Goal: Task Accomplishment & Management: Use online tool/utility

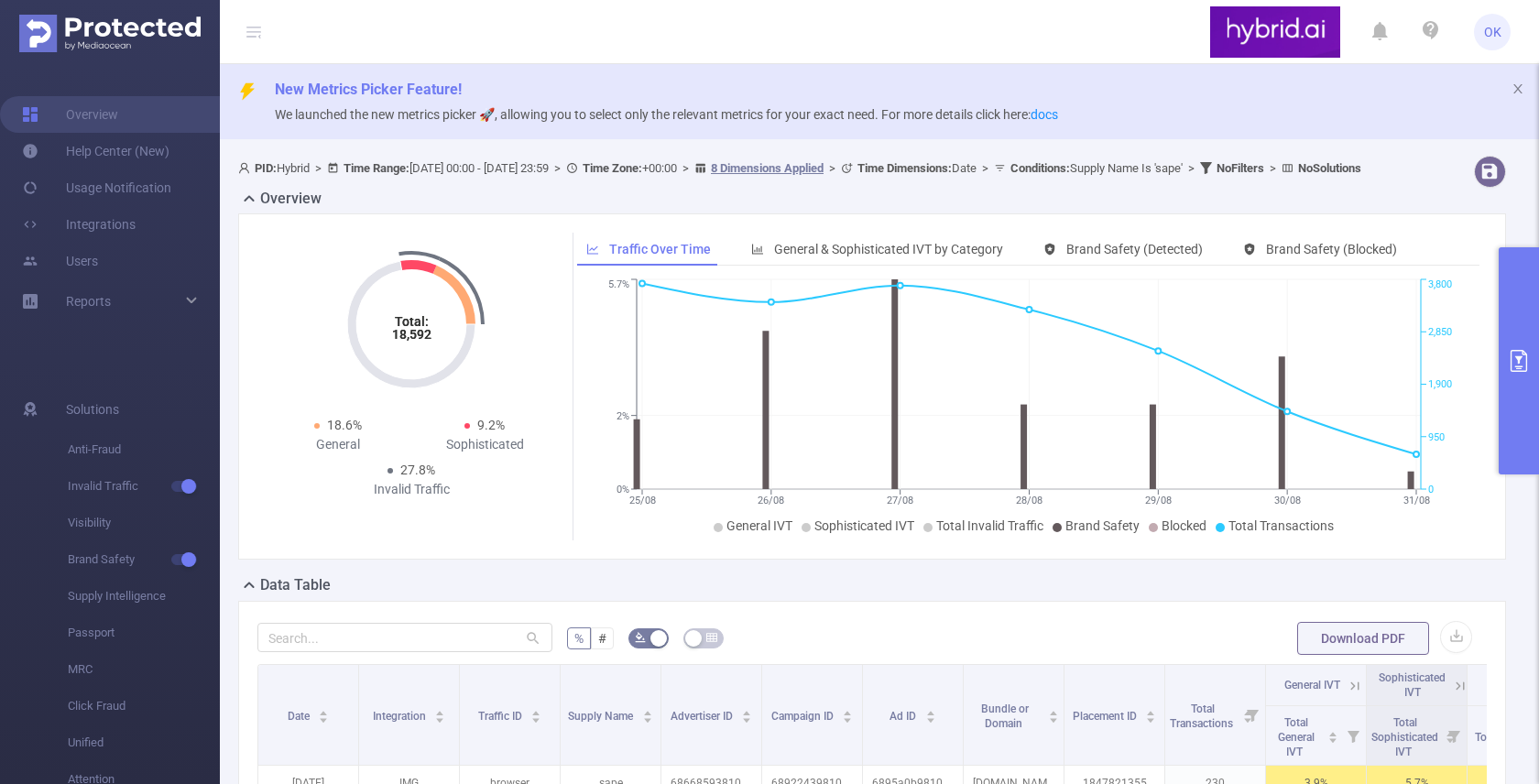
click at [1502, 415] on button "primary" at bounding box center [1519, 361] width 41 height 227
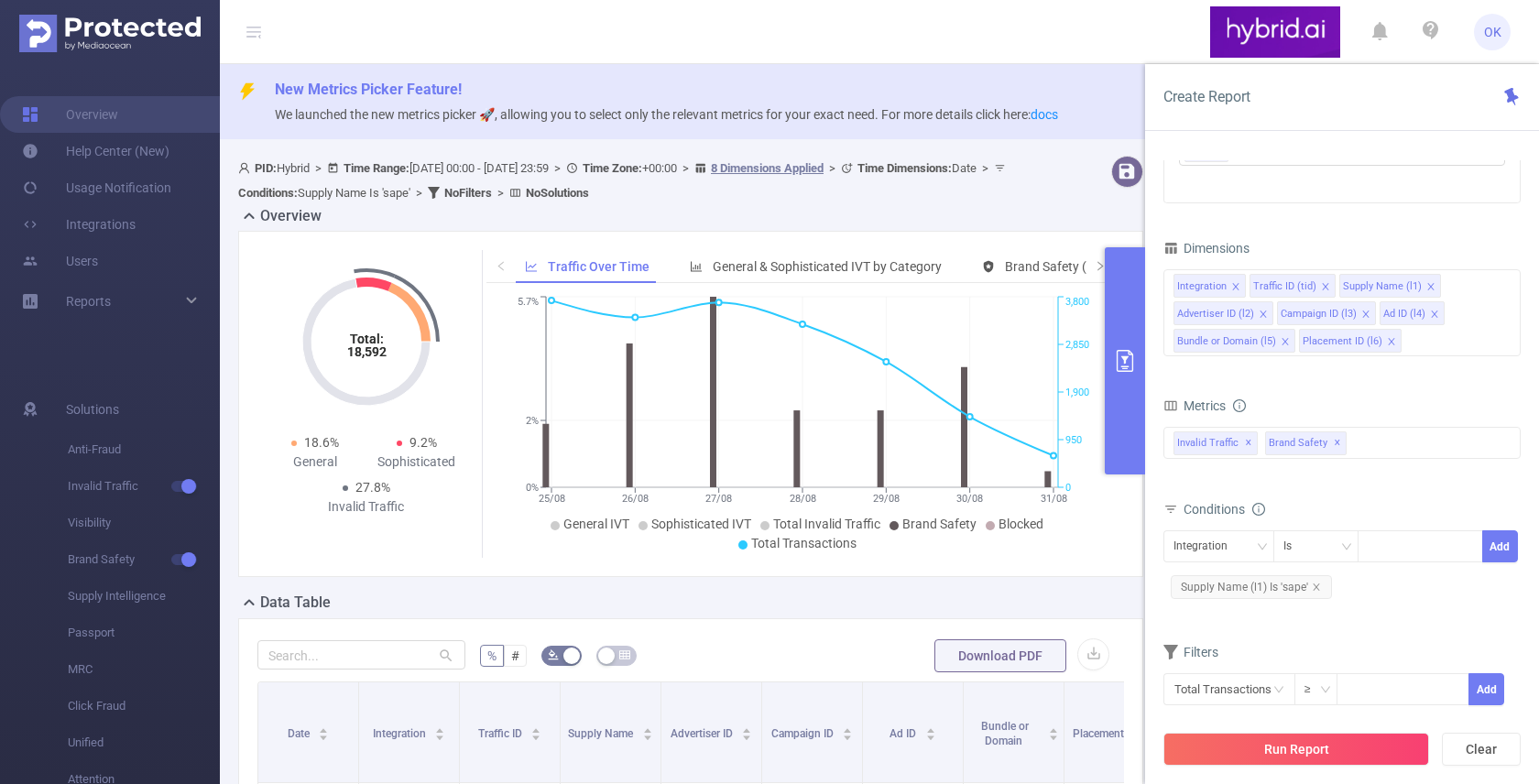
click at [903, 638] on form "% # Download PDF" at bounding box center [691, 655] width 867 height 37
click at [1273, 749] on button "Run Report" at bounding box center [1296, 749] width 266 height 33
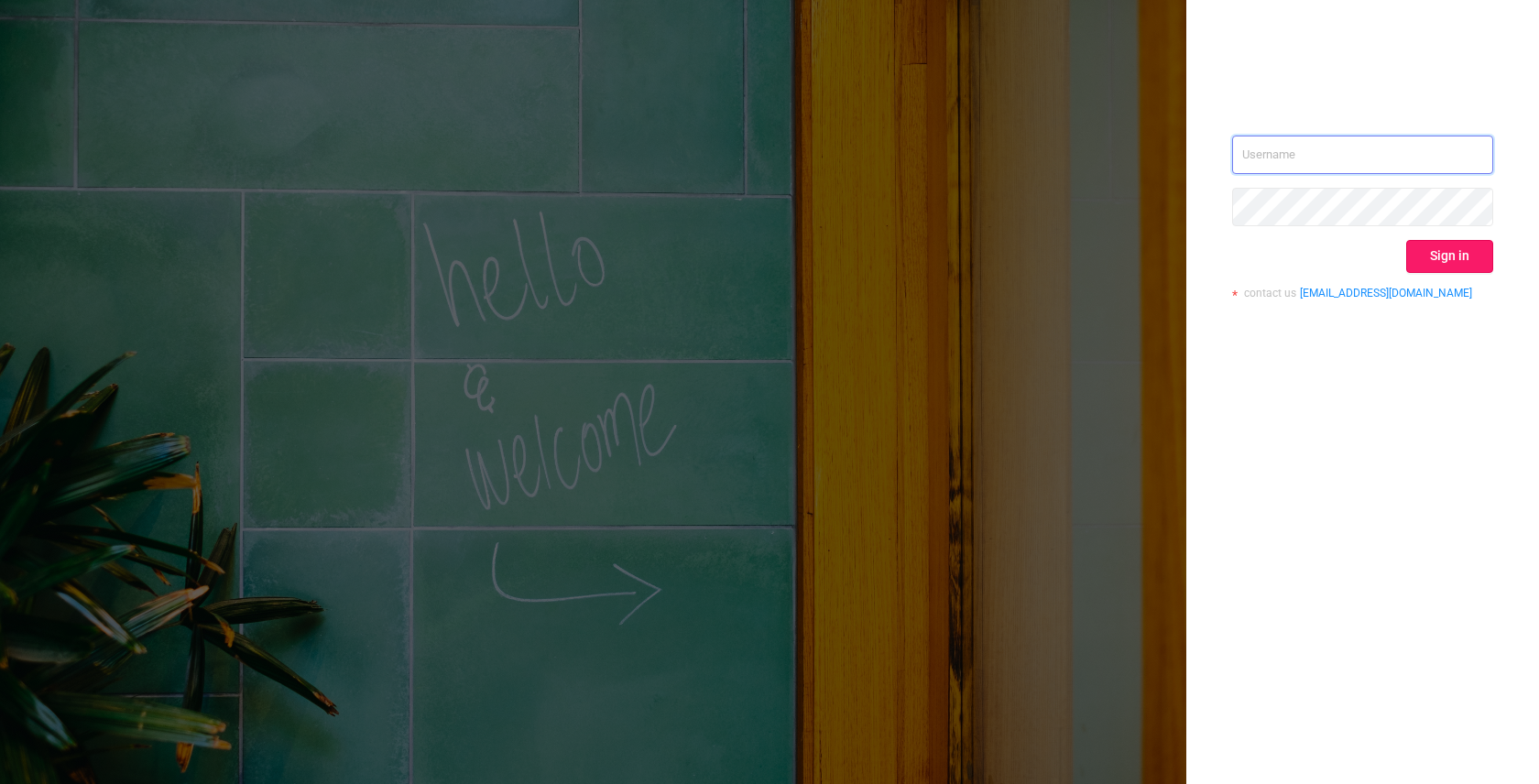
type input "o.kostromin@hybrid.ai"
click at [1452, 251] on button "Sign in" at bounding box center [1449, 256] width 87 height 33
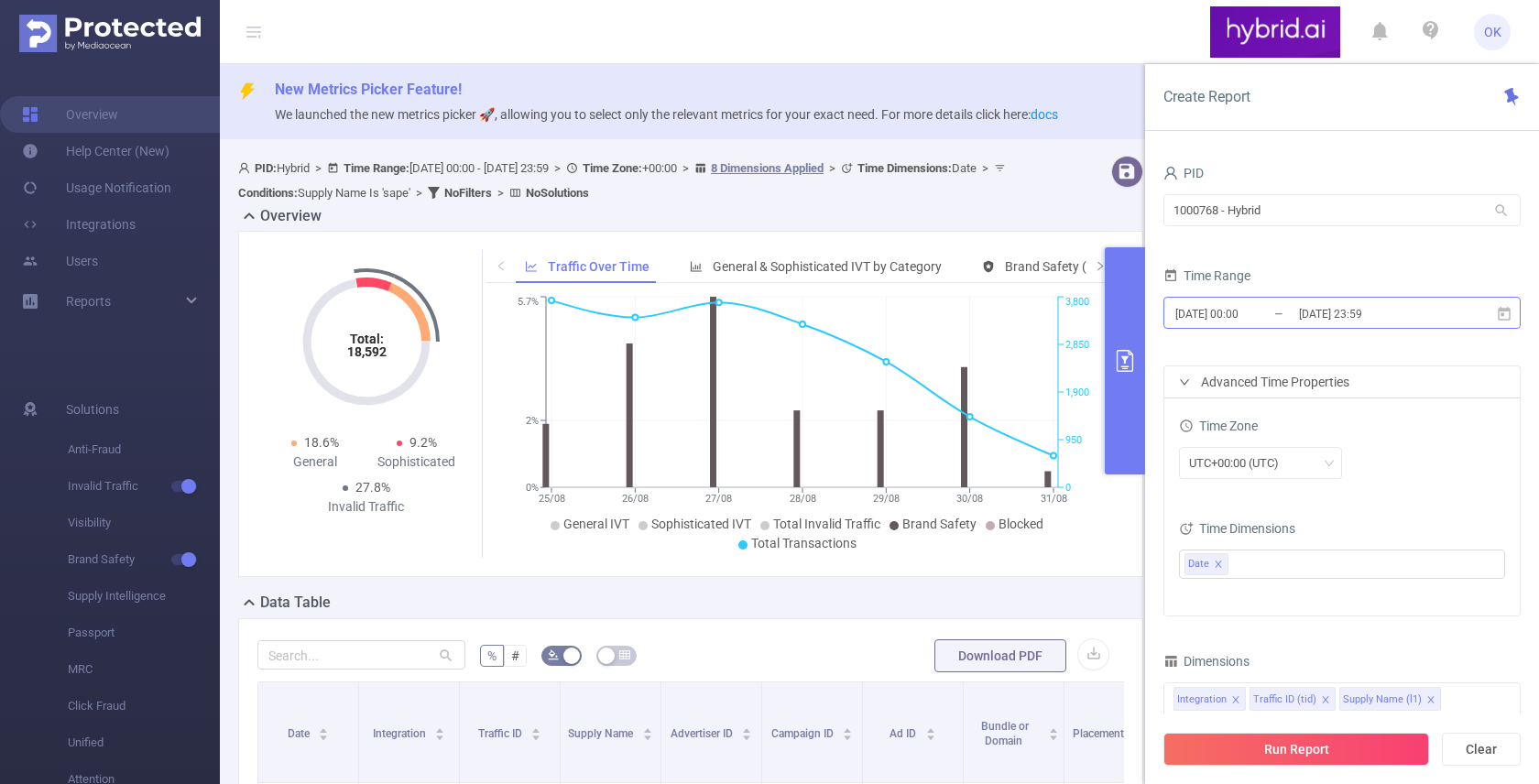
click at [1319, 309] on input "[DATE] 23:59" at bounding box center [1371, 314] width 148 height 25
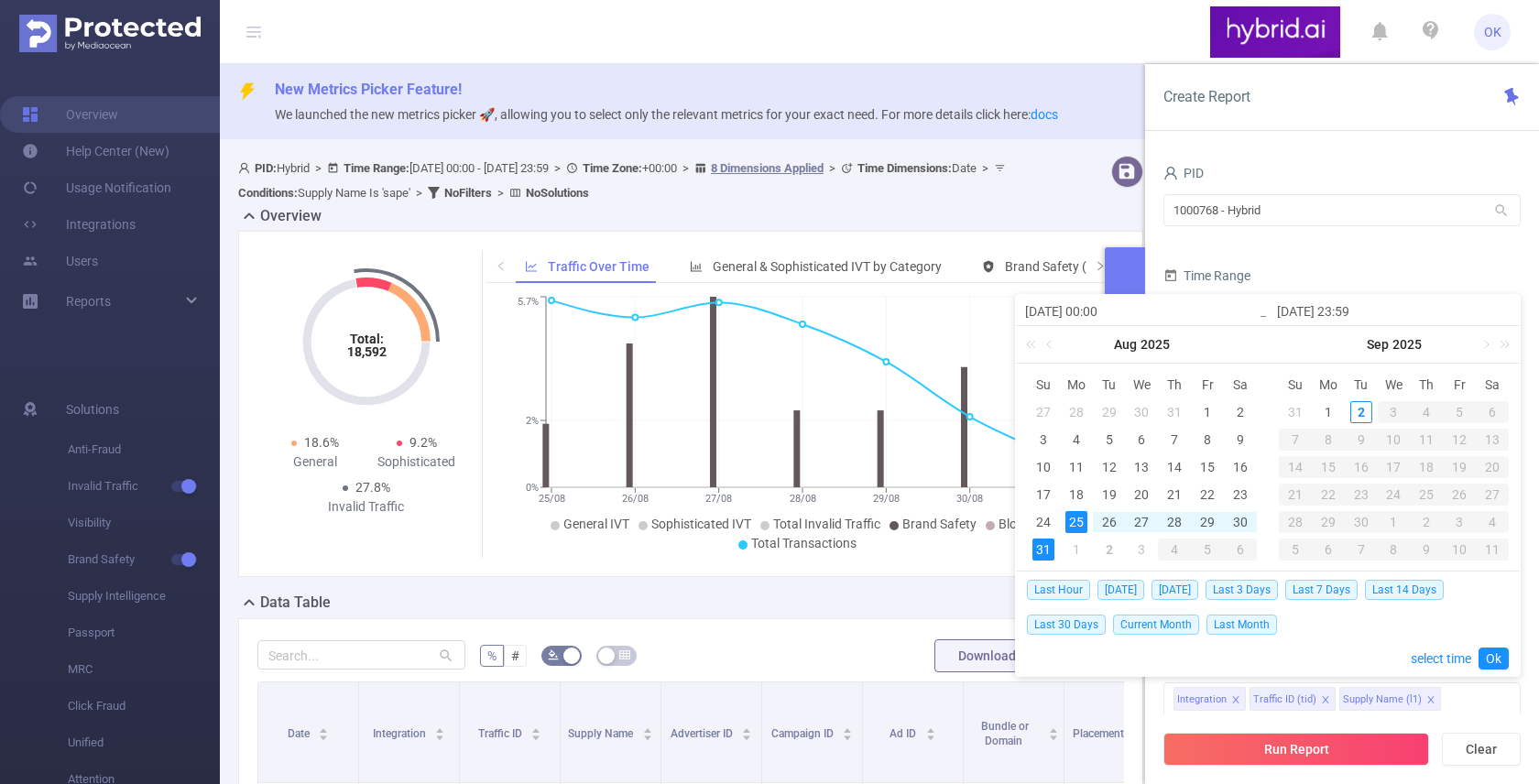
click at [1078, 519] on div "25" at bounding box center [1076, 521] width 22 height 22
click at [1043, 544] on div "31" at bounding box center [1043, 549] width 22 height 22
click at [1488, 650] on link "Ok" at bounding box center [1493, 657] width 30 height 22
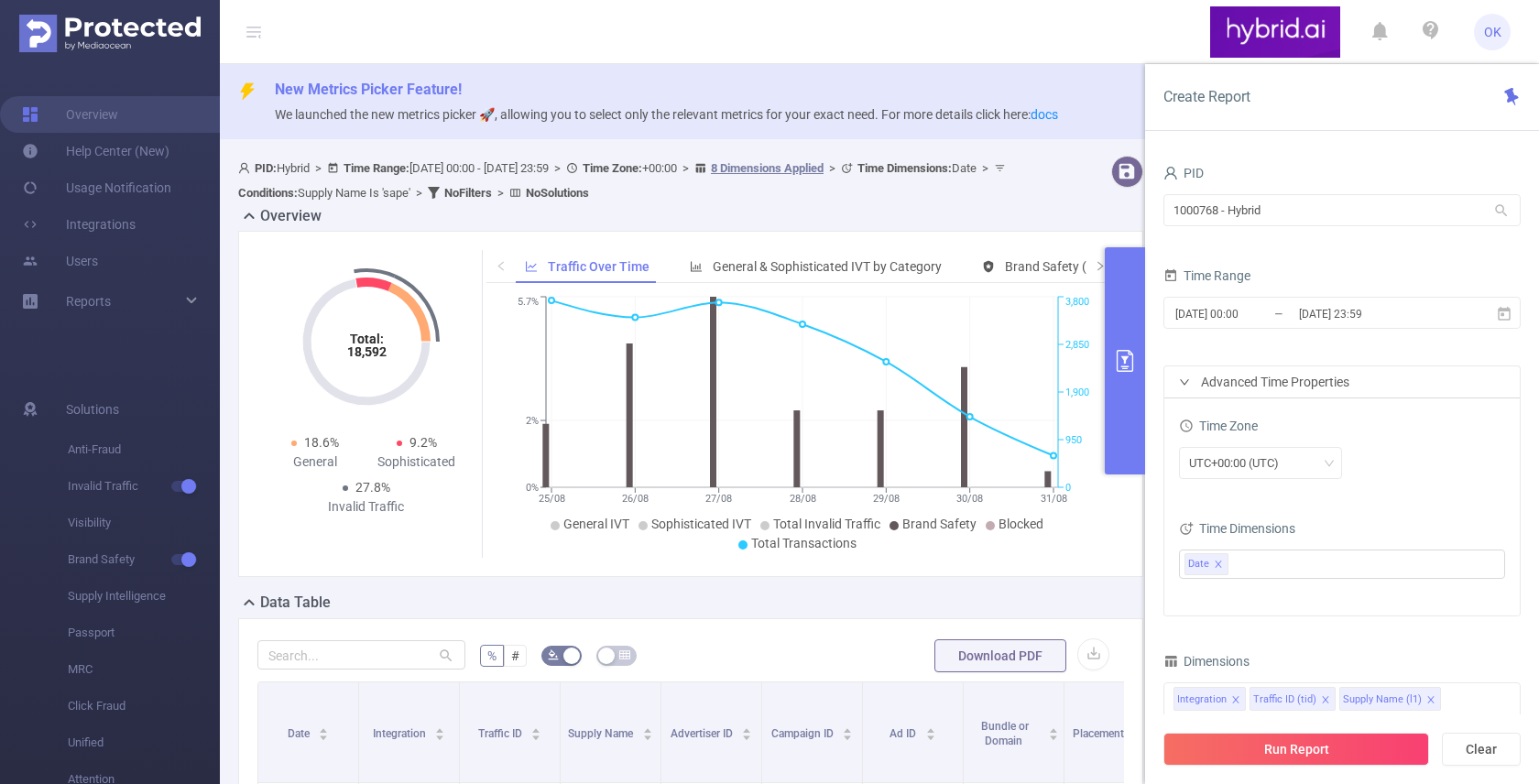
click at [1435, 444] on div "UTC+00:00 (UTC)" at bounding box center [1342, 464] width 326 height 44
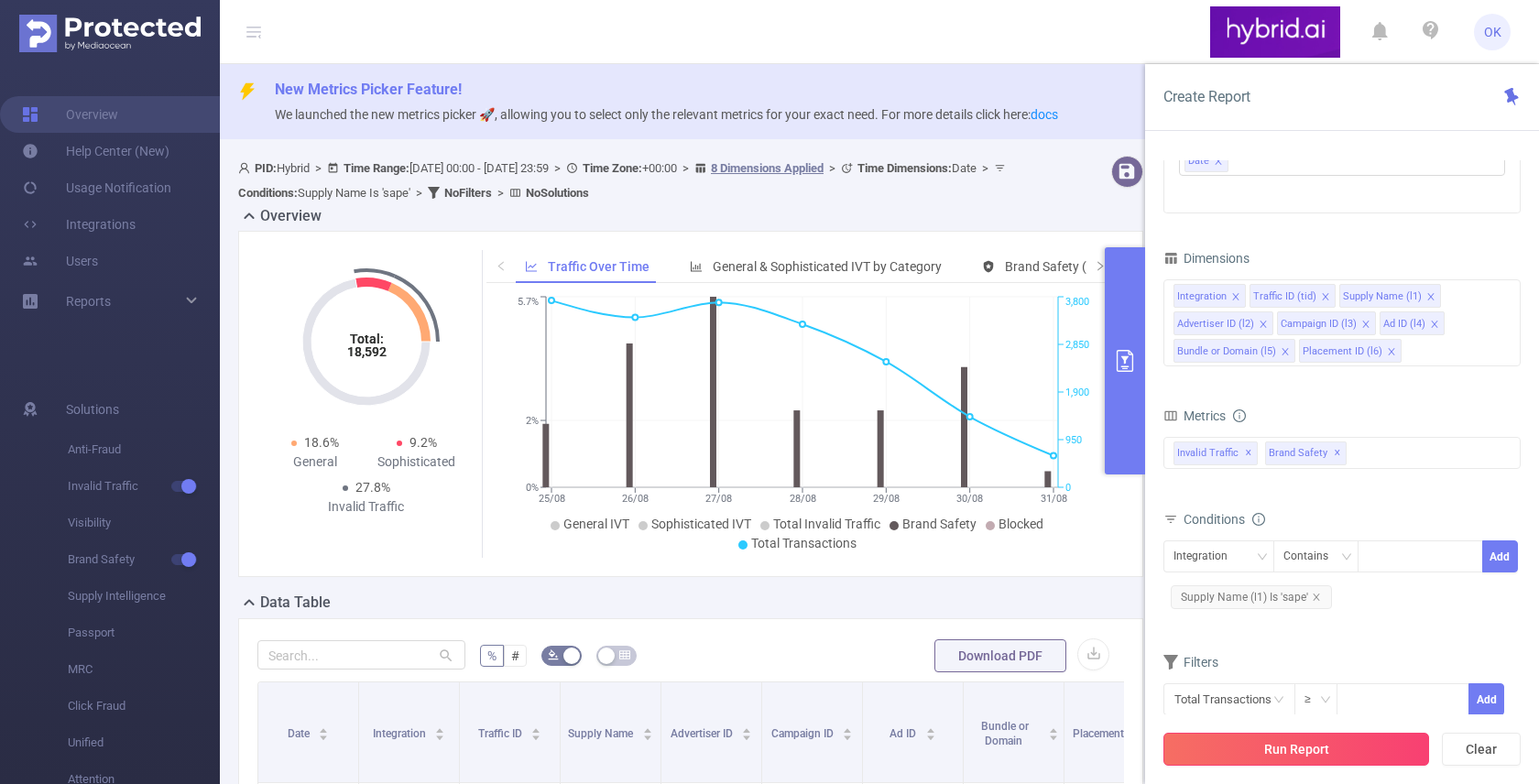
click at [1287, 753] on button "Run Report" at bounding box center [1296, 749] width 266 height 33
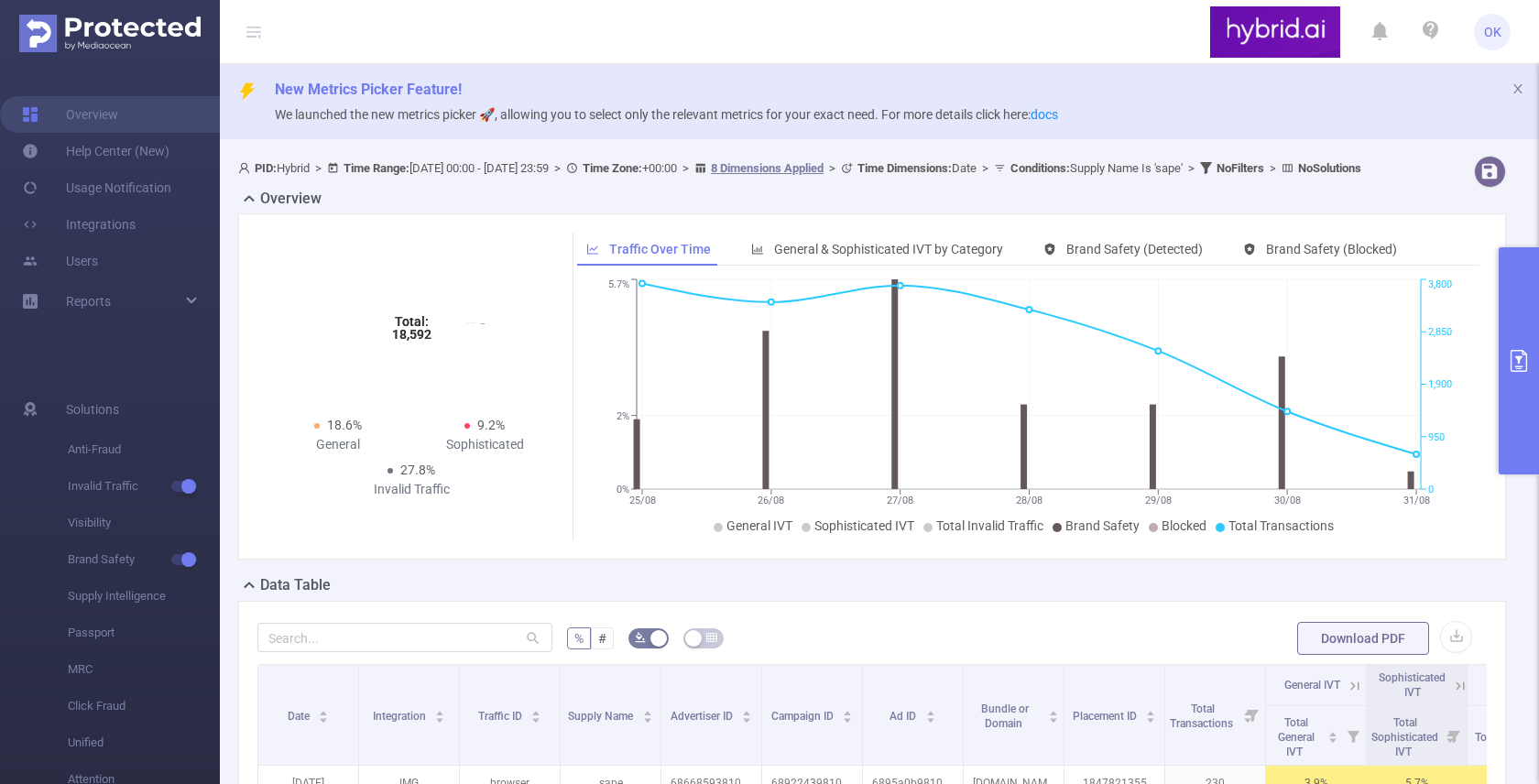
click at [1210, 595] on div "Data Table" at bounding box center [879, 587] width 1283 height 26
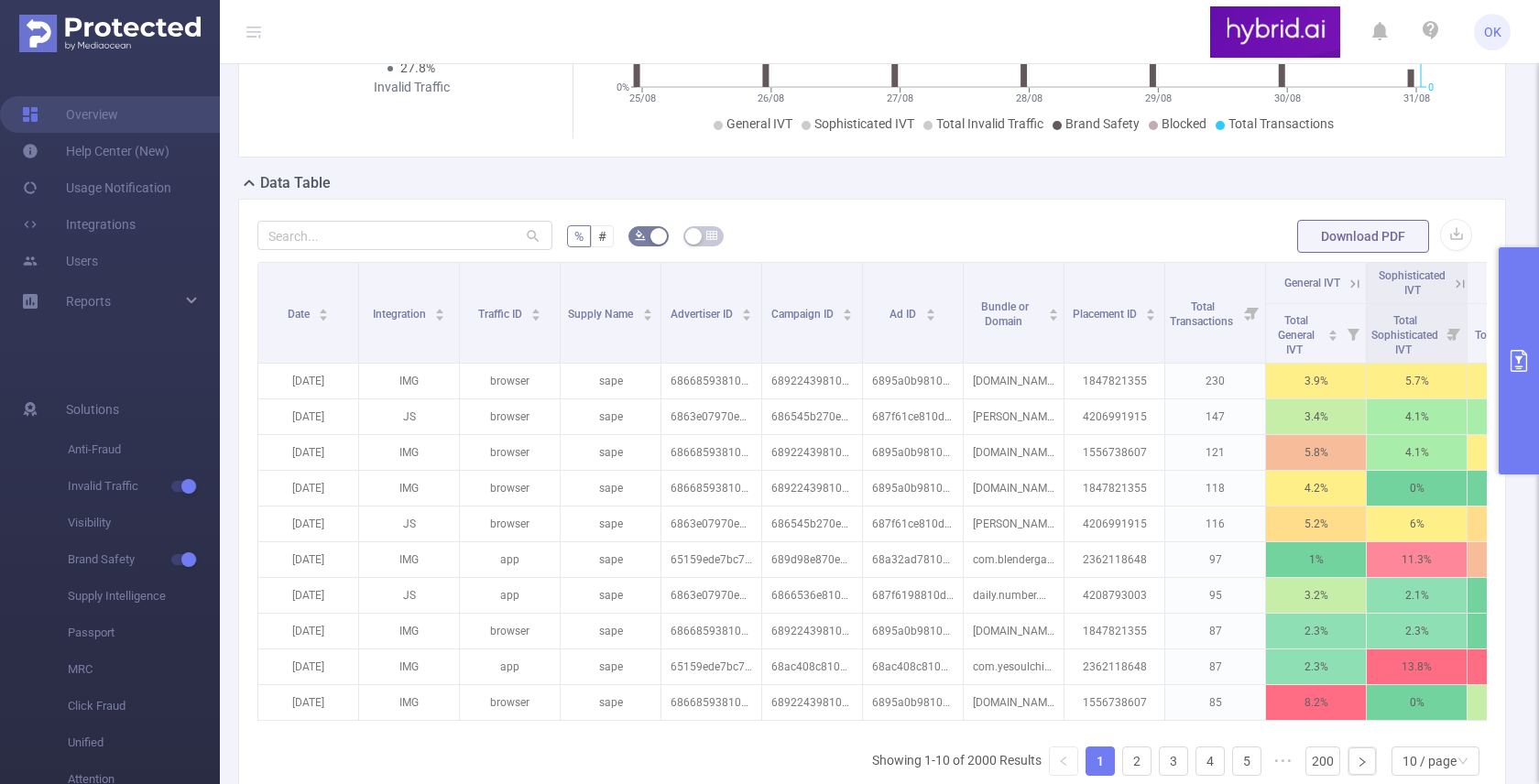
scroll to position [403, 0]
click at [1457, 249] on button "button" at bounding box center [1455, 233] width 32 height 32
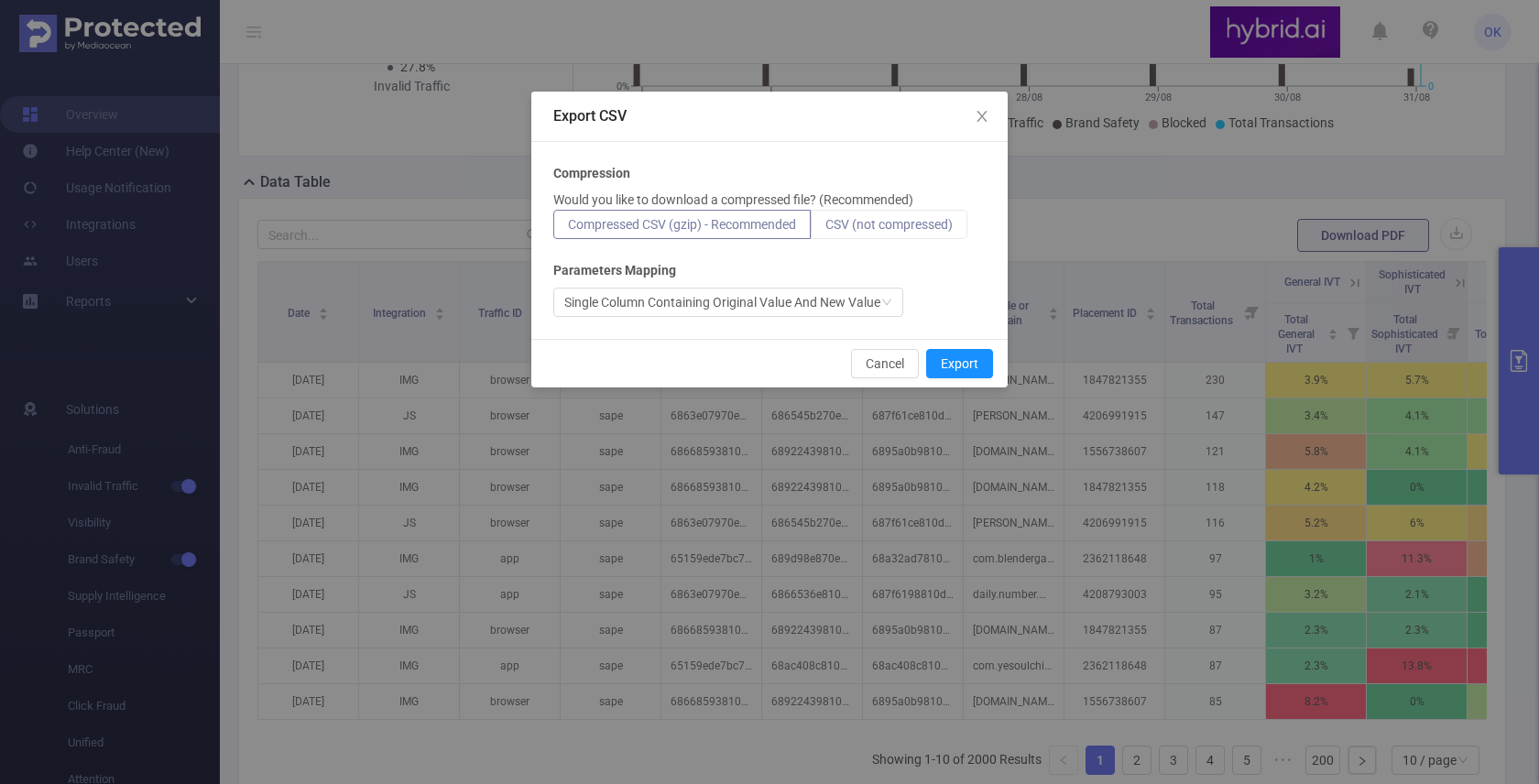
click at [903, 219] on span "CSV (not compressed)" at bounding box center [889, 223] width 128 height 15
click at [825, 229] on input "CSV (not compressed)" at bounding box center [825, 229] width 0 height 0
click at [955, 367] on button "Export" at bounding box center [959, 363] width 67 height 29
